Goal: Task Accomplishment & Management: Complete application form

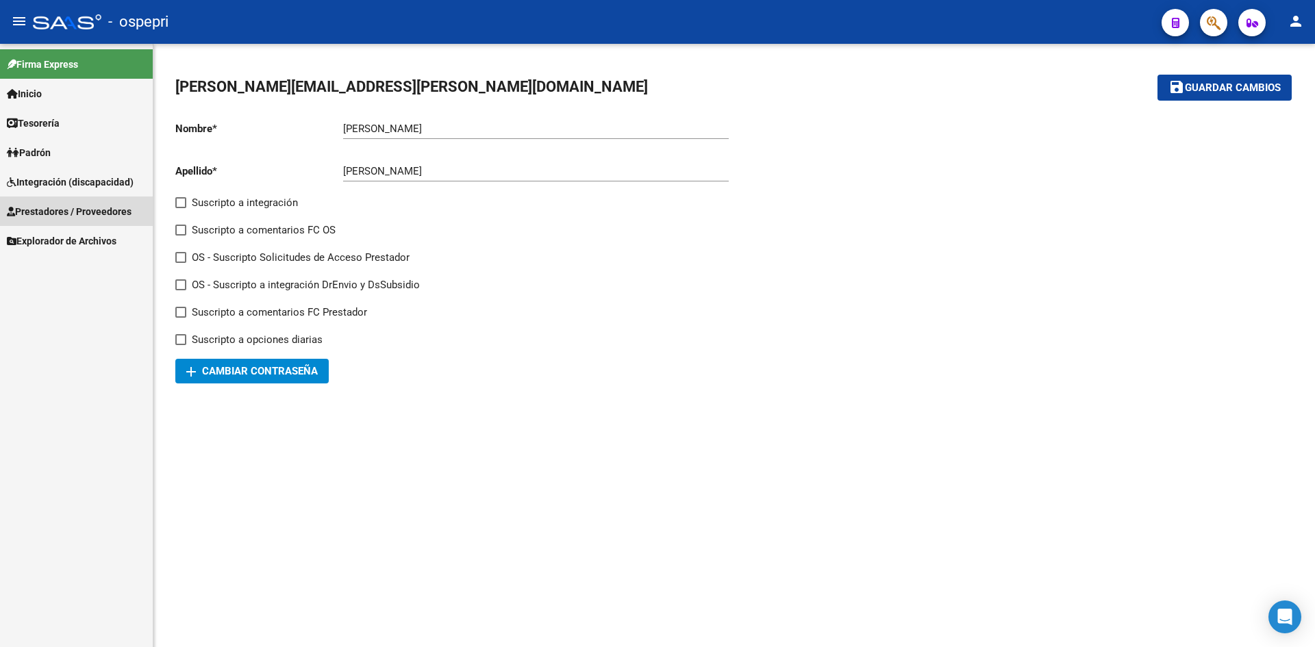
click at [100, 211] on span "Prestadores / Proveedores" at bounding box center [69, 211] width 125 height 15
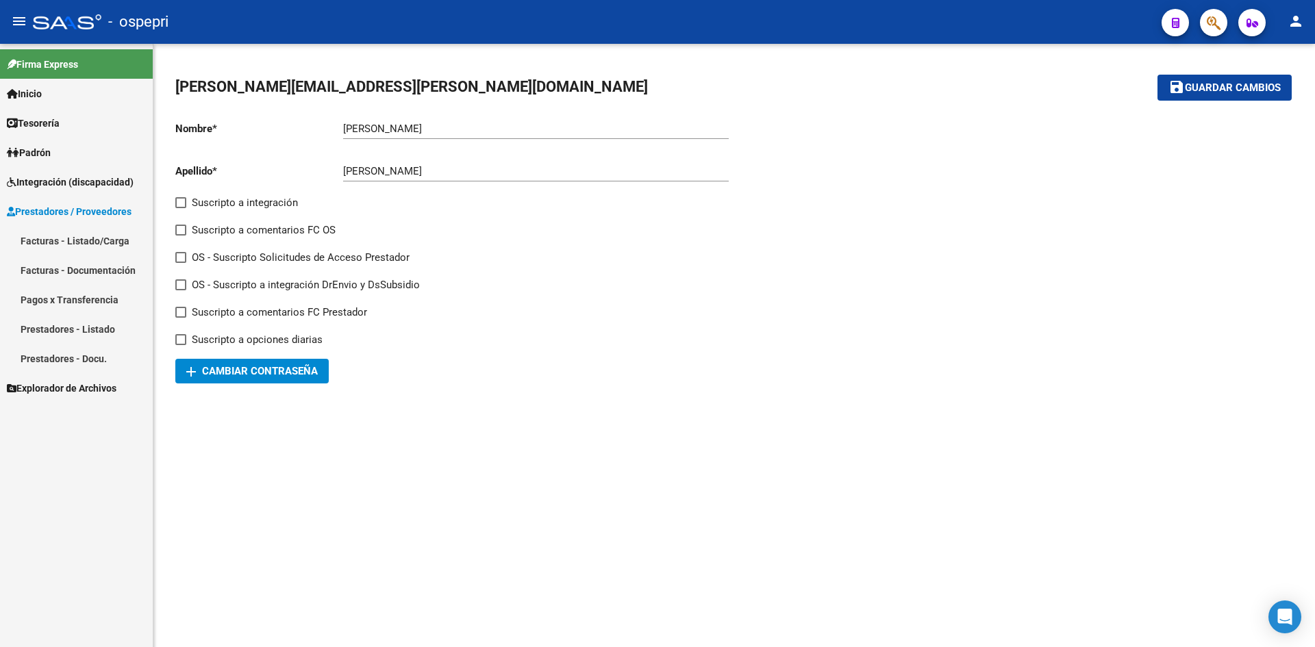
click at [86, 326] on link "Prestadores - Listado" at bounding box center [76, 328] width 153 height 29
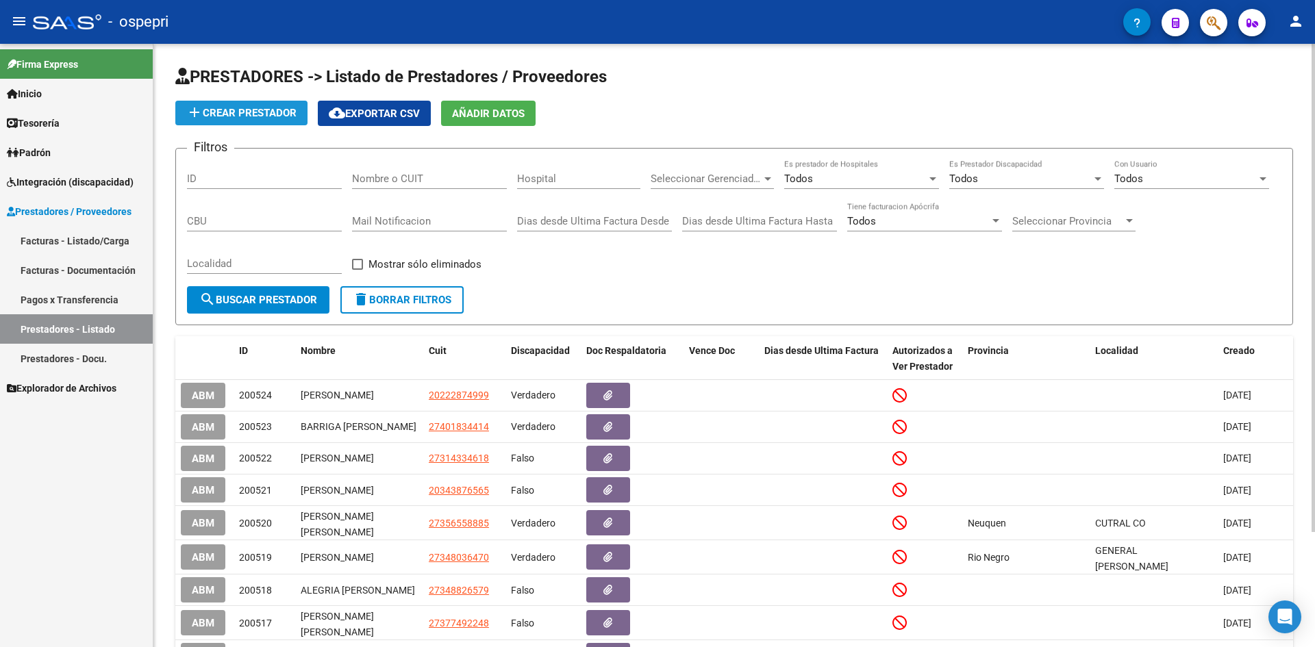
click at [225, 105] on button "add Crear Prestador" at bounding box center [241, 113] width 132 height 25
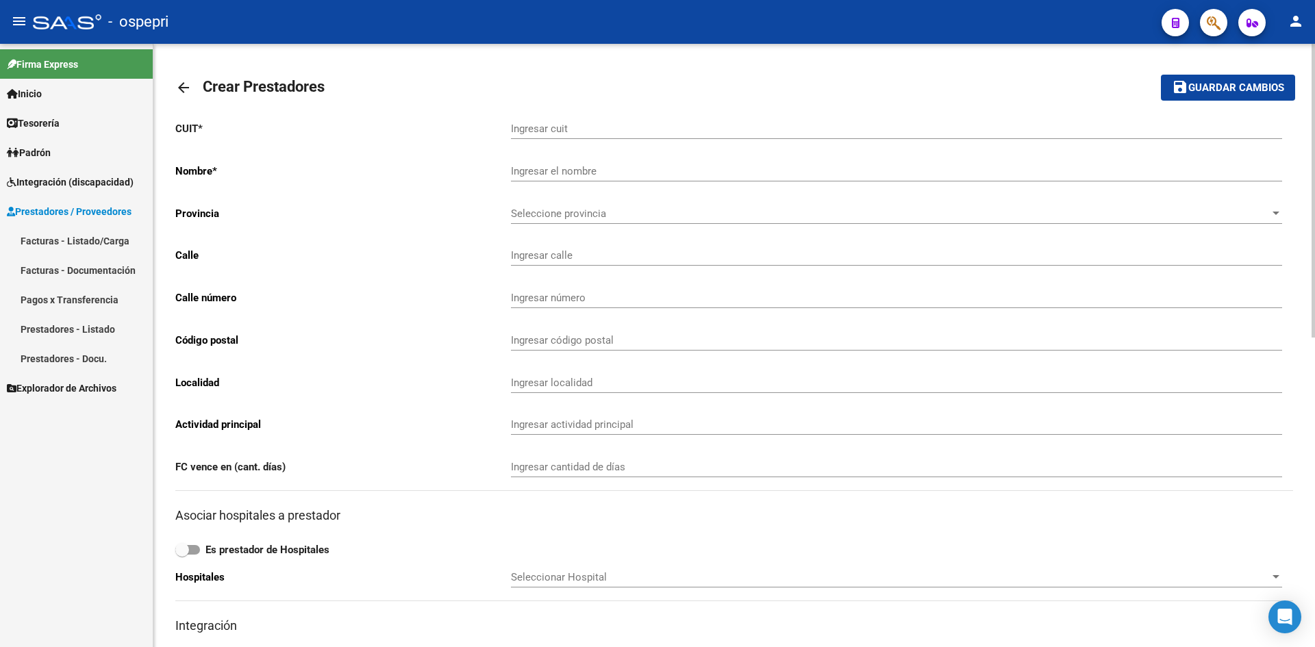
click at [566, 136] on div "Ingresar cuit" at bounding box center [896, 124] width 771 height 29
click at [565, 132] on input "Ingresar cuit" at bounding box center [896, 129] width 771 height 12
click at [544, 131] on input "Ingresar cuit" at bounding box center [896, 129] width 771 height 12
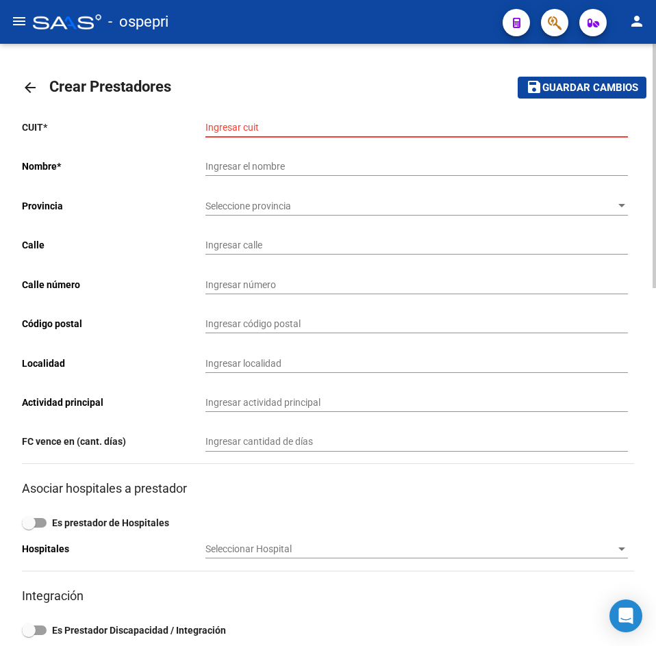
click at [253, 127] on input "Ingresar cuit" at bounding box center [416, 128] width 422 height 12
type input "27-35060018-9"
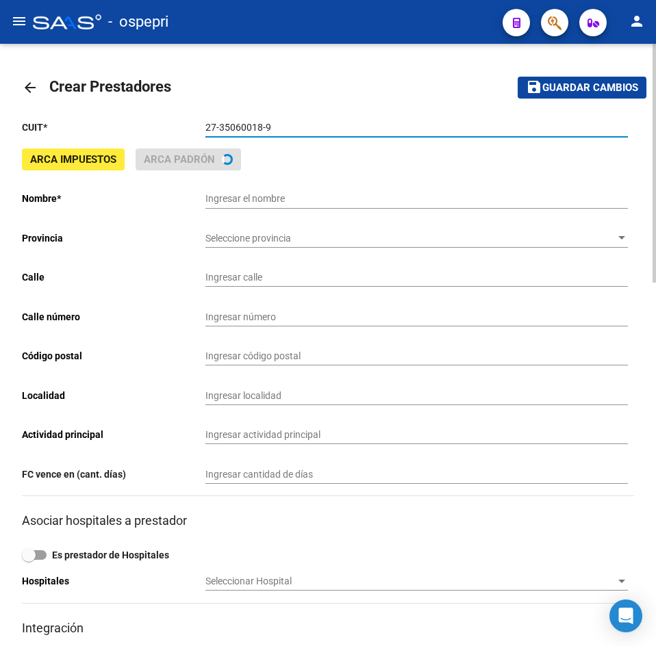
type input "[PERSON_NAME]"
type input "[PERSON_NAME] 1100 Piso:1 Dpto:1"
type input "260"
type input "8316"
type input "PLOTTIER"
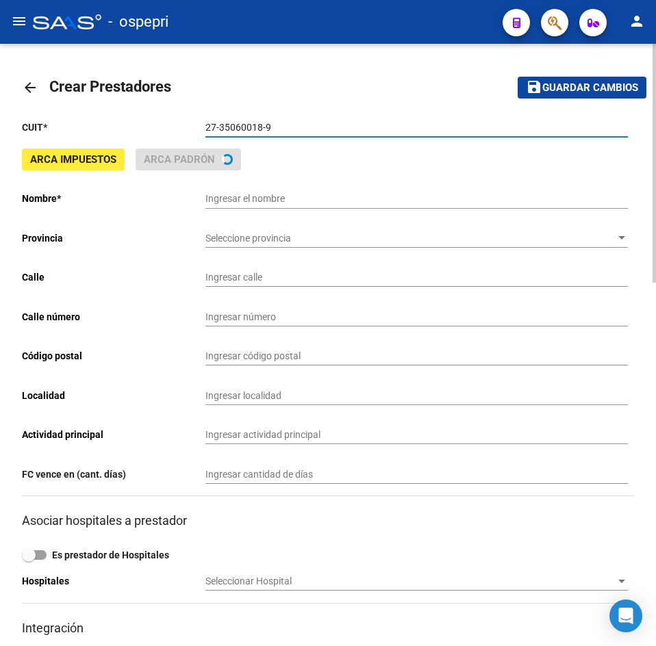
type input "880000"
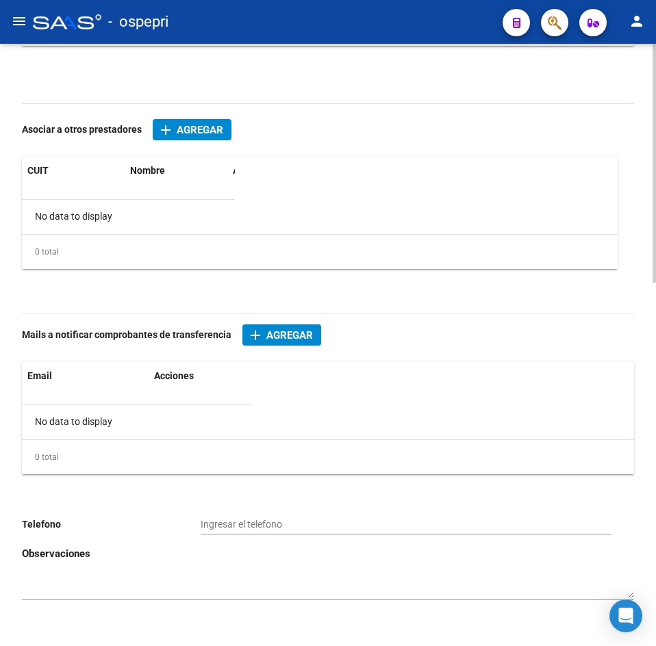
scroll to position [915, 0]
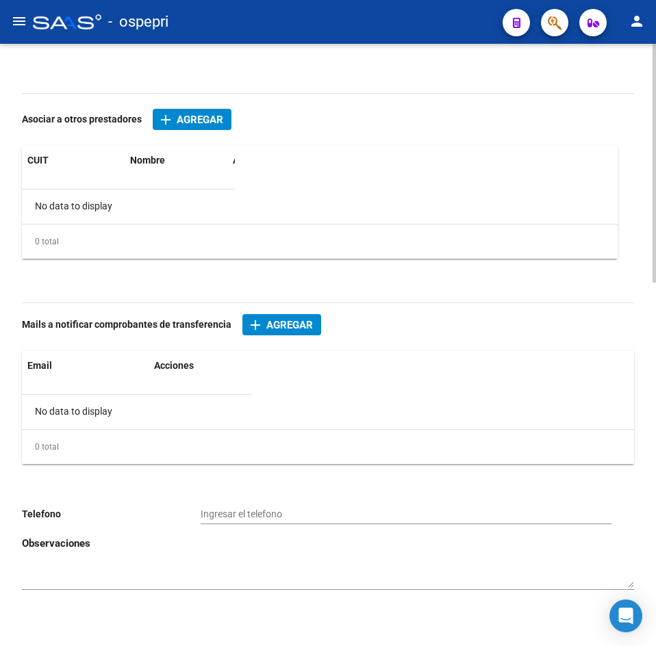
type input "27-35060018-9"
click at [293, 324] on span "Agregar" at bounding box center [289, 325] width 47 height 12
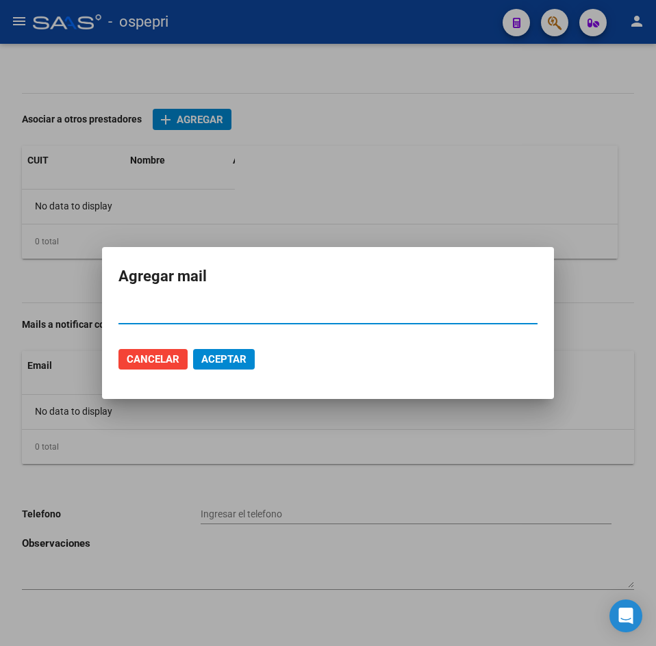
click at [217, 314] on input "Email" at bounding box center [327, 313] width 419 height 12
type input "[PERSON_NAME][EMAIL_ADDRESS][PERSON_NAME][DOMAIN_NAME]"
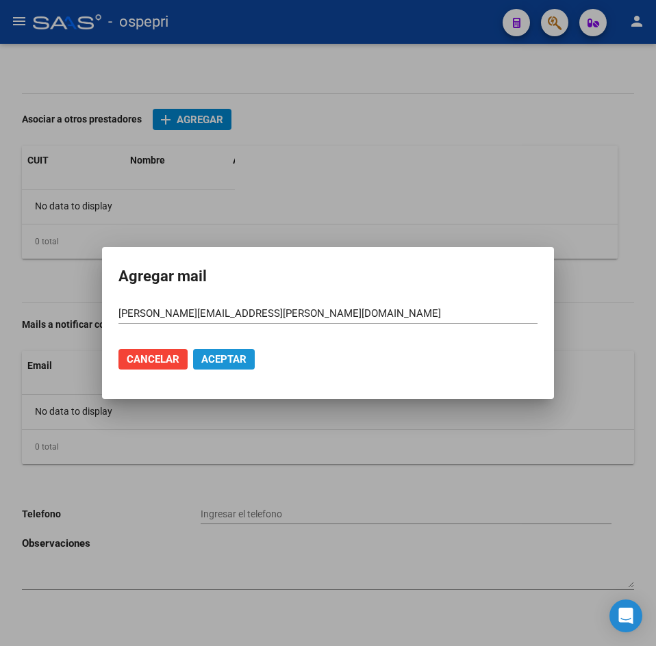
click at [230, 362] on span "Aceptar" at bounding box center [223, 359] width 45 height 12
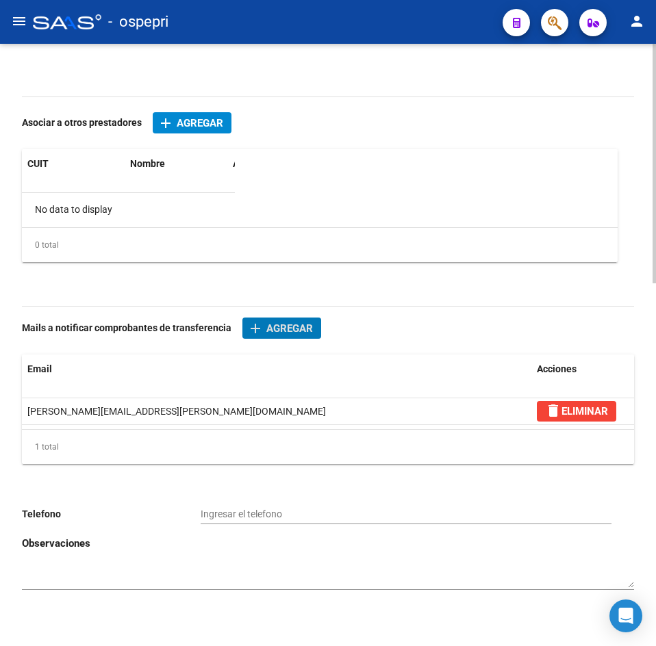
click at [315, 506] on div "Ingresar el telefono" at bounding box center [406, 510] width 411 height 27
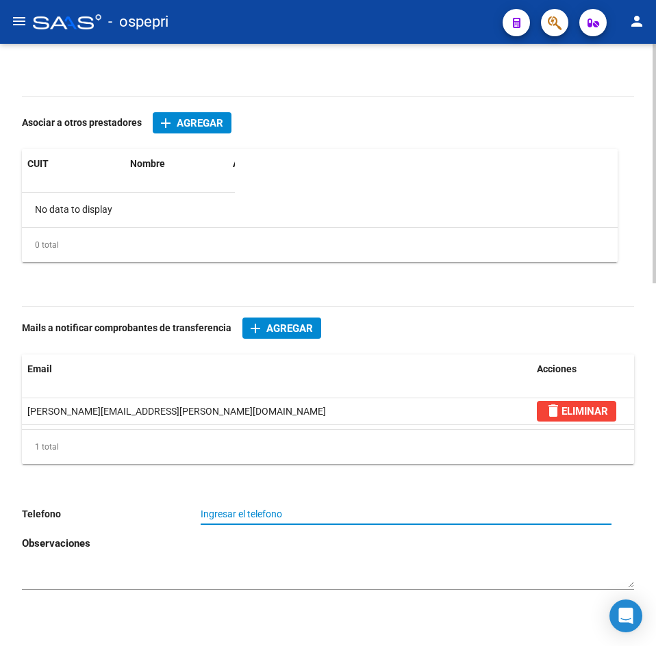
click at [310, 519] on input "Ingresar el telefono" at bounding box center [406, 515] width 411 height 12
click at [215, 517] on input "2984279710" at bounding box center [406, 515] width 411 height 12
click at [227, 520] on input "2984279710" at bounding box center [406, 515] width 411 height 12
click at [243, 519] on input "2984279710" at bounding box center [406, 515] width 411 height 12
click at [218, 514] on input "2984279710" at bounding box center [406, 515] width 411 height 12
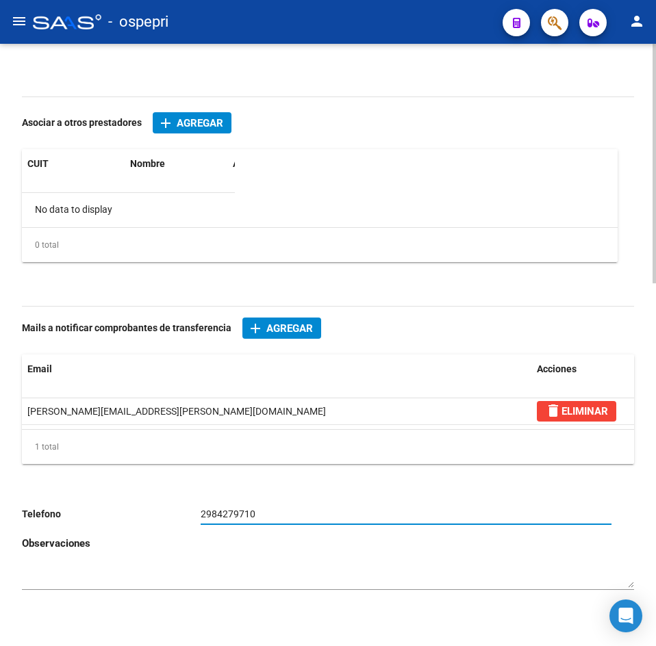
click at [235, 515] on input "2984279710" at bounding box center [406, 515] width 411 height 12
click at [246, 514] on input "2984279710" at bounding box center [406, 515] width 411 height 12
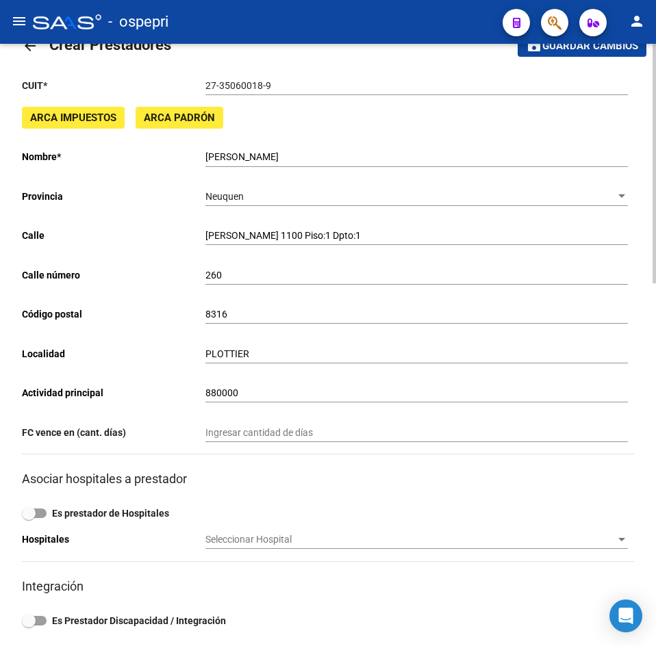
scroll to position [0, 0]
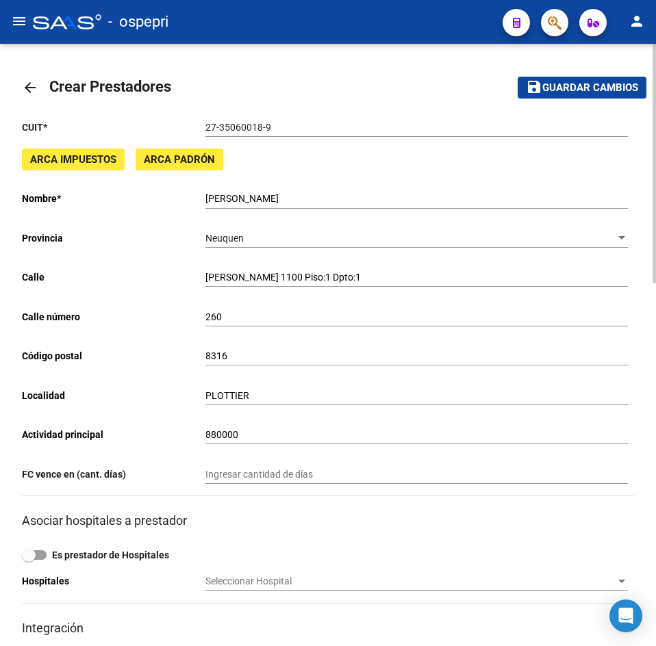
type input "2984279710"
click at [609, 84] on span "Guardar cambios" at bounding box center [590, 88] width 96 height 12
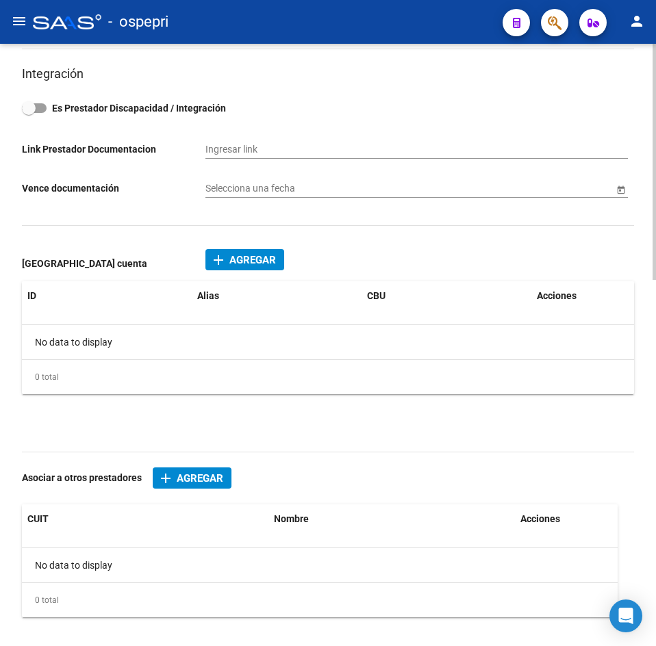
scroll to position [385, 0]
